Goal: Information Seeking & Learning: Learn about a topic

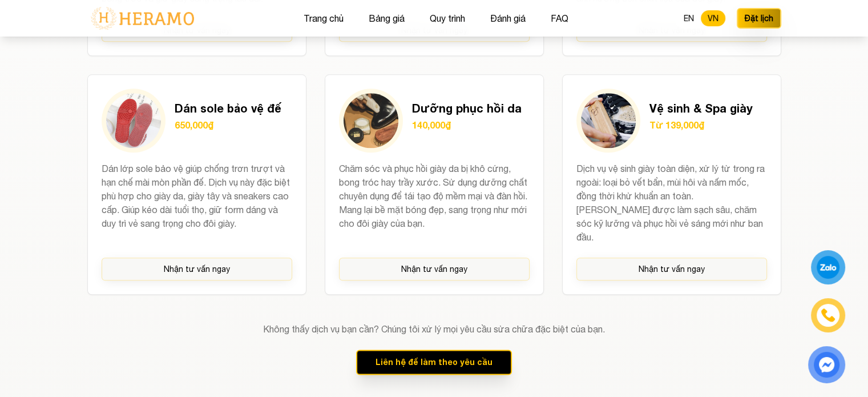
scroll to position [1312, 0]
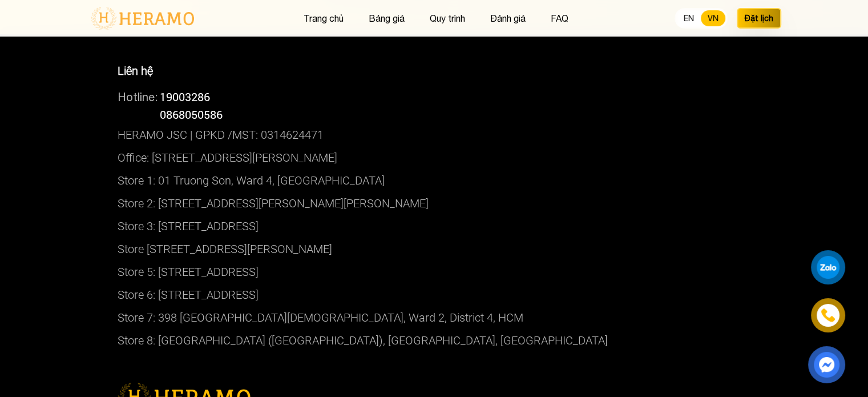
scroll to position [6142, 0]
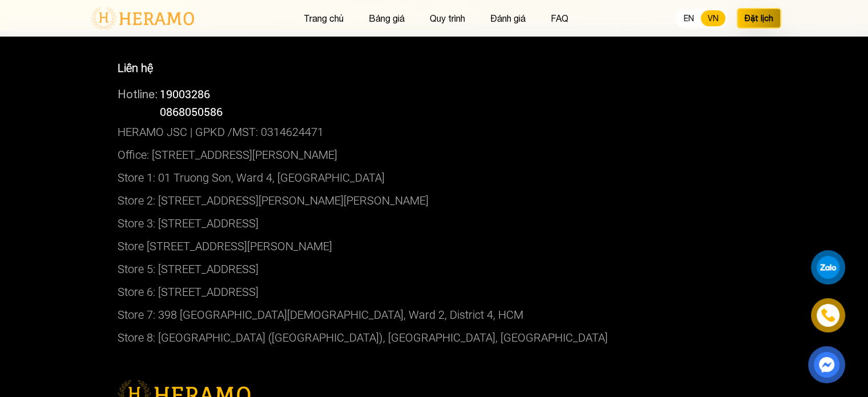
click at [189, 305] on p "Store 7: 398 [GEOGRAPHIC_DATA][DEMOGRAPHIC_DATA], Ward 2, District 4, HCM" at bounding box center [434, 314] width 633 height 23
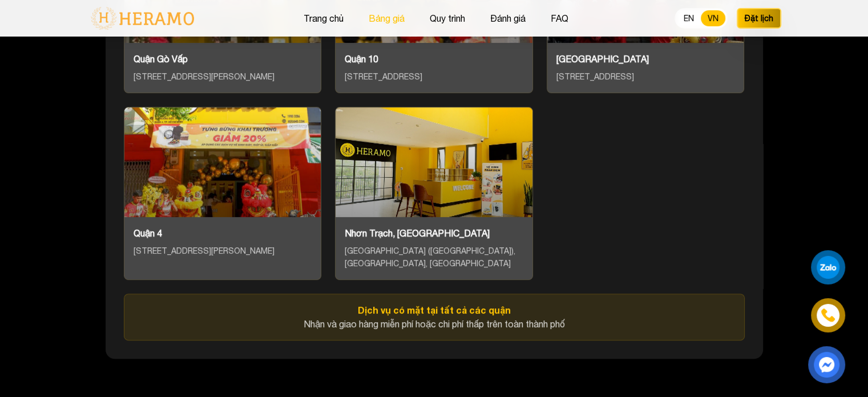
click at [395, 17] on button "Bảng giá" at bounding box center [386, 18] width 43 height 15
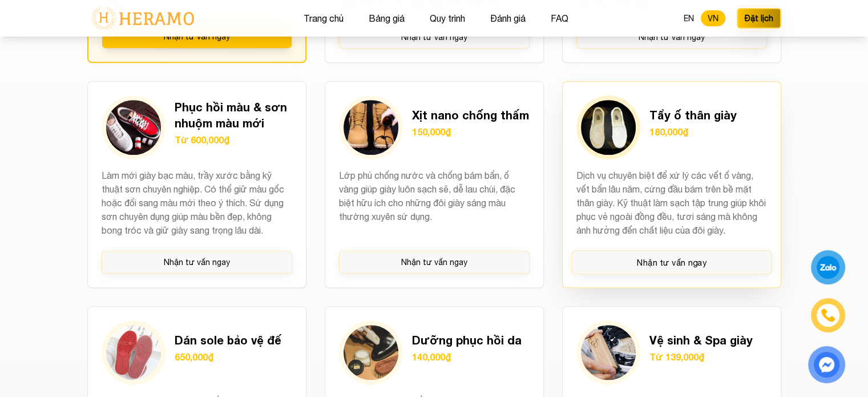
scroll to position [1053, 0]
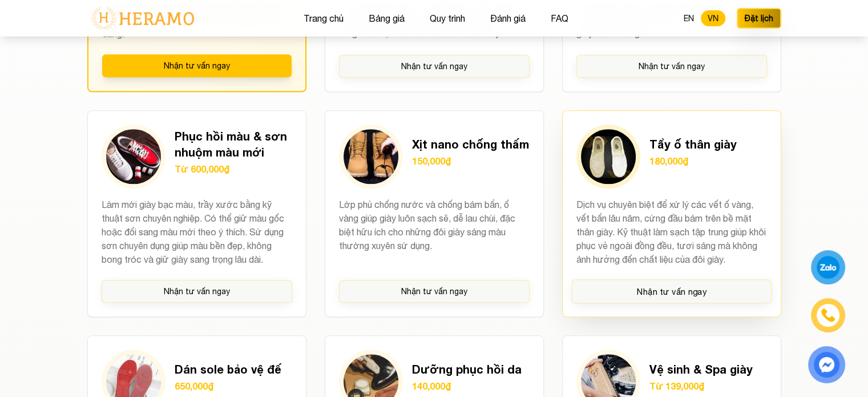
click at [669, 145] on h3 "Tẩy ố thân giày" at bounding box center [692, 144] width 87 height 16
click at [600, 147] on img at bounding box center [608, 156] width 55 height 55
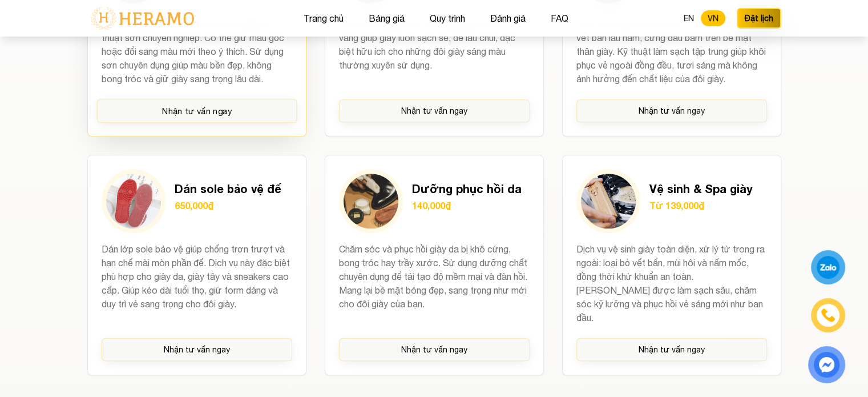
scroll to position [1224, 0]
